Goal: Task Accomplishment & Management: Use online tool/utility

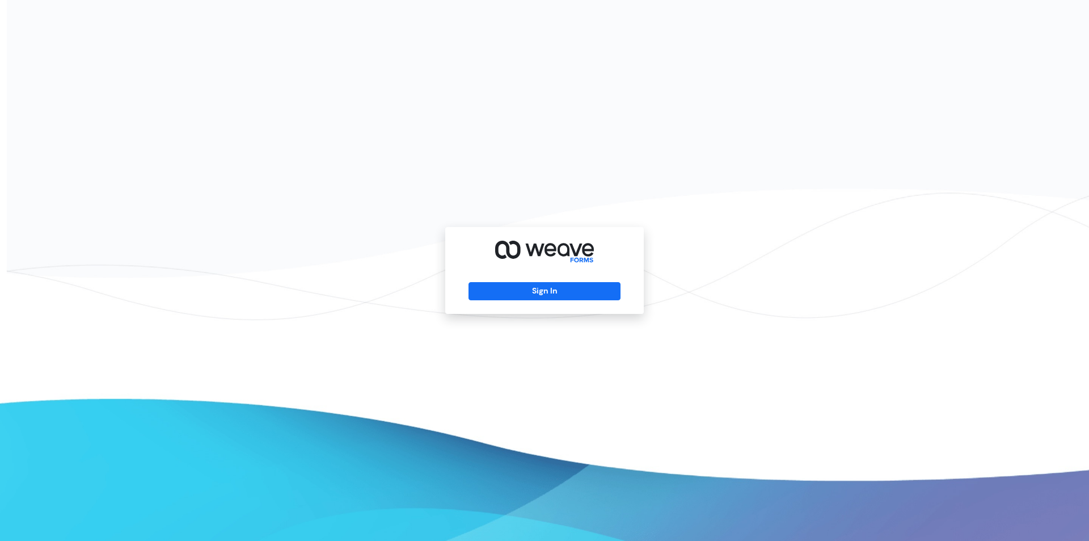
click at [537, 277] on div "Sign In" at bounding box center [544, 270] width 199 height 87
click at [534, 291] on button "Sign In" at bounding box center [544, 291] width 151 height 18
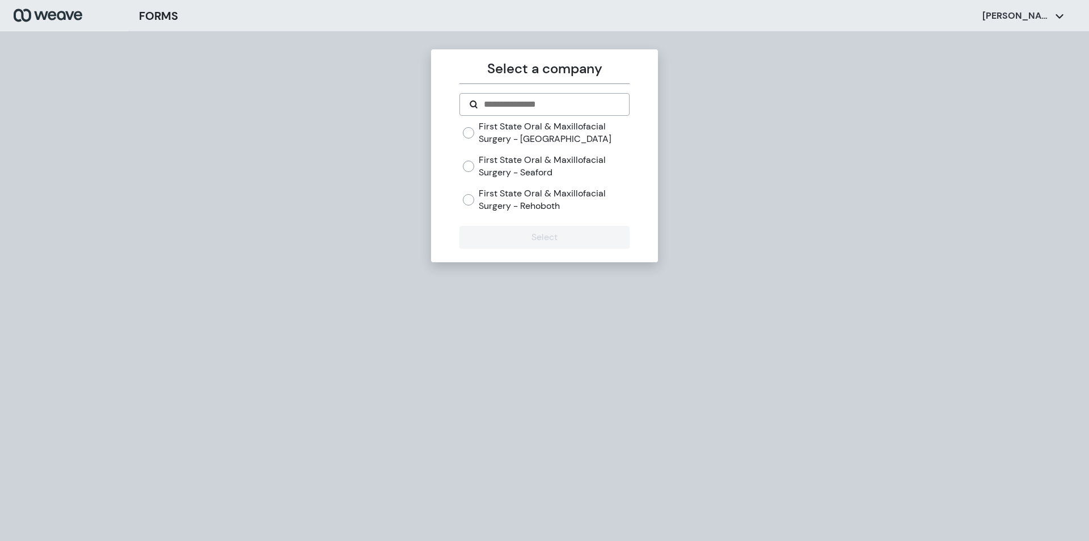
click at [527, 154] on label "First State Oral & Maxillofacial Surgery - Seaford" at bounding box center [554, 166] width 150 height 24
click at [525, 138] on label "First State Oral & Maxillofacial Surgery - [GEOGRAPHIC_DATA]" at bounding box center [554, 132] width 150 height 24
click at [528, 227] on button "Select" at bounding box center [545, 237] width 170 height 23
